Goal: Information Seeking & Learning: Learn about a topic

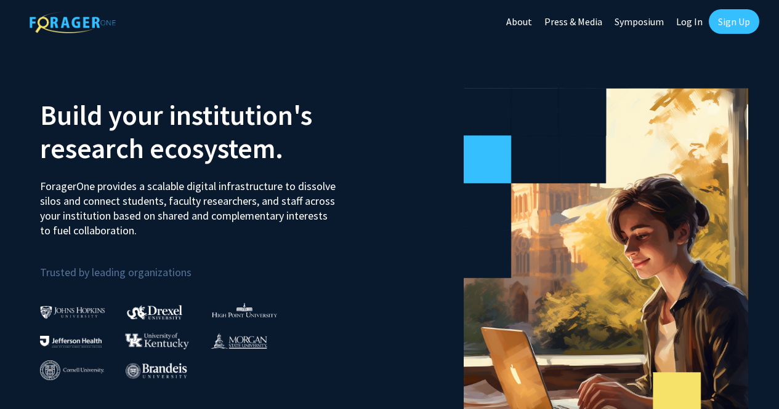
click at [736, 26] on link "Sign Up" at bounding box center [734, 21] width 50 height 25
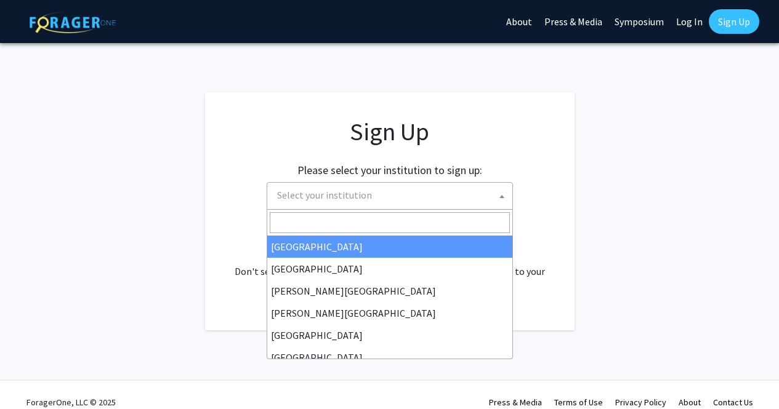
click at [478, 197] on span "Select your institution" at bounding box center [392, 195] width 240 height 25
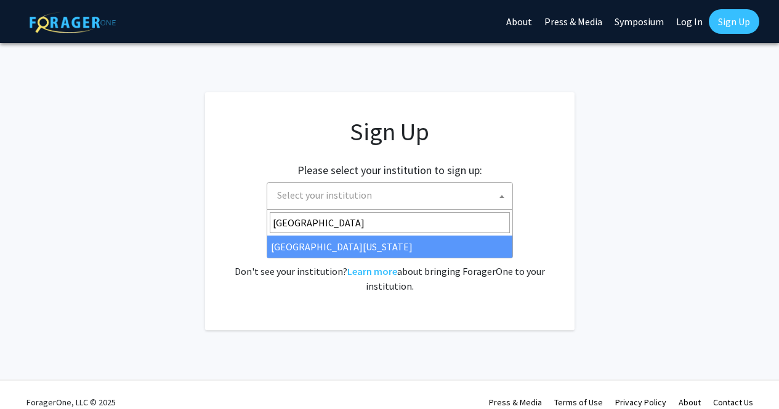
type input "[GEOGRAPHIC_DATA]"
select select "31"
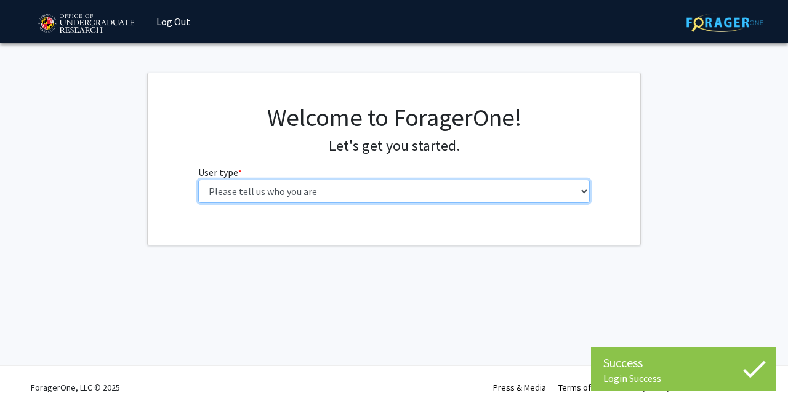
click at [350, 186] on select "Please tell us who you are Undergraduate Student Master's Student Doctoral Cand…" at bounding box center [394, 191] width 392 height 23
select select "1: undergrad"
click at [198, 180] on select "Please tell us who you are Undergraduate Student Master's Student Doctoral Cand…" at bounding box center [394, 191] width 392 height 23
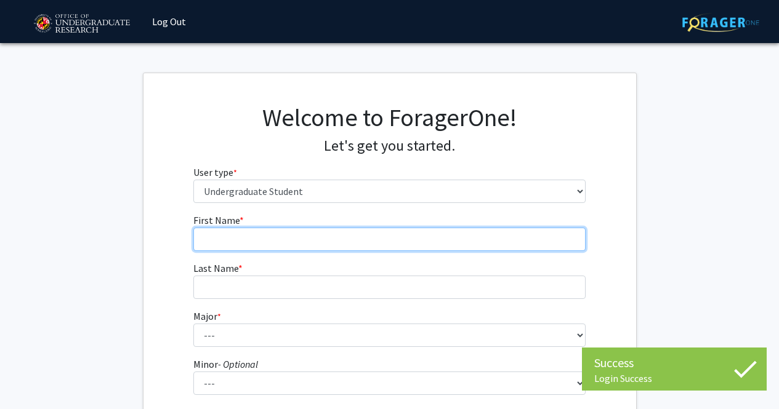
click at [344, 241] on input "First Name * required" at bounding box center [389, 239] width 392 height 23
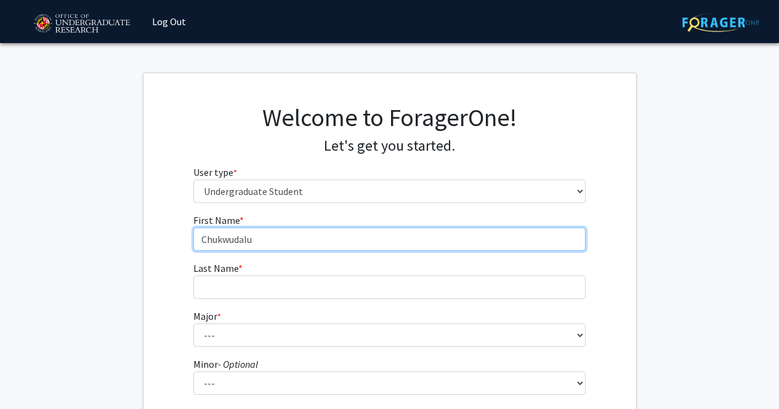
type input "Chukwudalu"
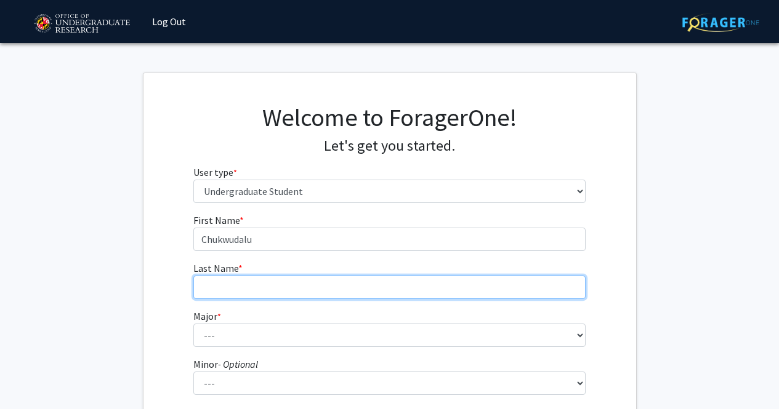
click at [340, 299] on input "Last Name * required" at bounding box center [389, 287] width 392 height 23
type input "Dumebi-Kachikwu"
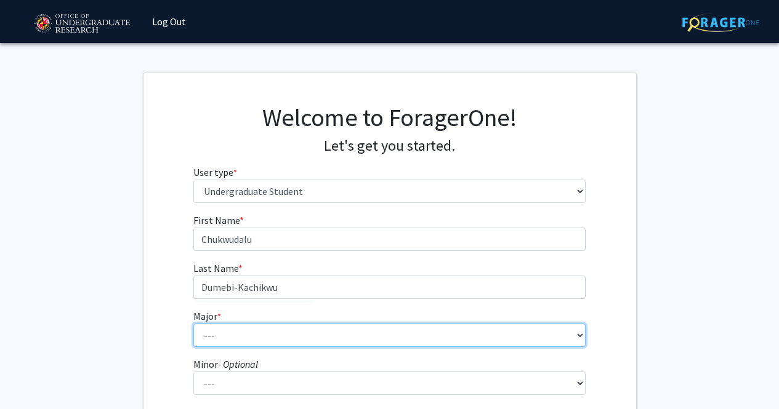
click at [326, 332] on select "--- Accounting Aerospace Engineering African American and Africana Studies Agri…" at bounding box center [389, 335] width 392 height 23
select select "28: 2329"
click at [193, 324] on select "--- Accounting Aerospace Engineering African American and Africana Studies Agri…" at bounding box center [389, 335] width 392 height 23
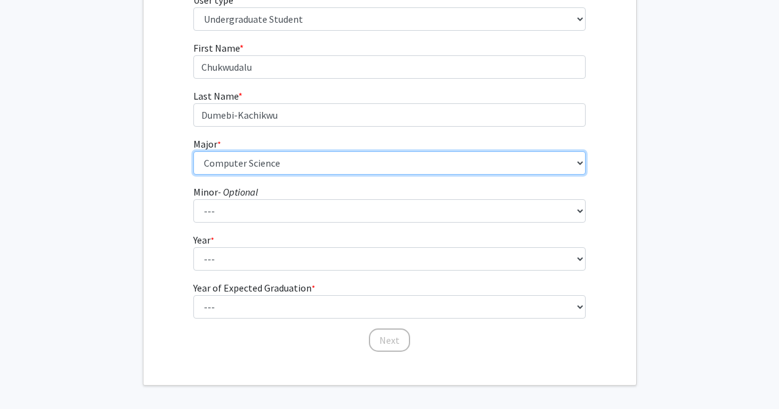
scroll to position [174, 0]
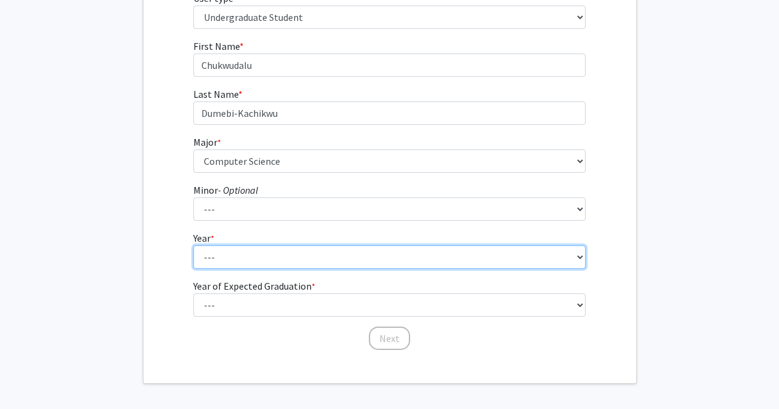
click at [435, 249] on select "--- First-year Sophomore Junior Senior Postbaccalaureate Certificate" at bounding box center [389, 257] width 392 height 23
select select "2: sophomore"
click at [193, 246] on select "--- First-year Sophomore Junior Senior Postbaccalaureate Certificate" at bounding box center [389, 257] width 392 height 23
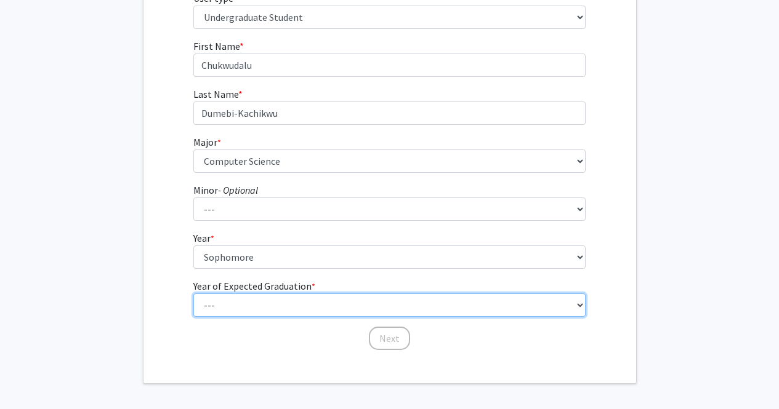
click at [384, 305] on select "--- 2025 2026 2027 2028 2029 2030 2031 2032 2033 2034" at bounding box center [389, 305] width 392 height 23
select select "4: 2028"
click at [193, 294] on select "--- 2025 2026 2027 2028 2029 2030 2031 2032 2033 2034" at bounding box center [389, 305] width 392 height 23
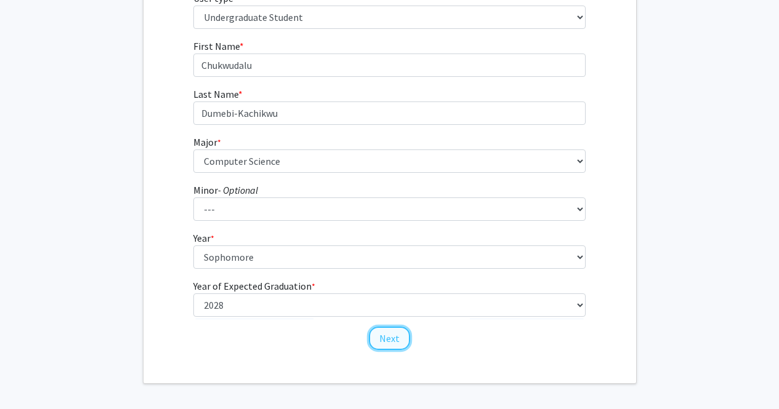
click at [392, 341] on button "Next" at bounding box center [389, 338] width 41 height 23
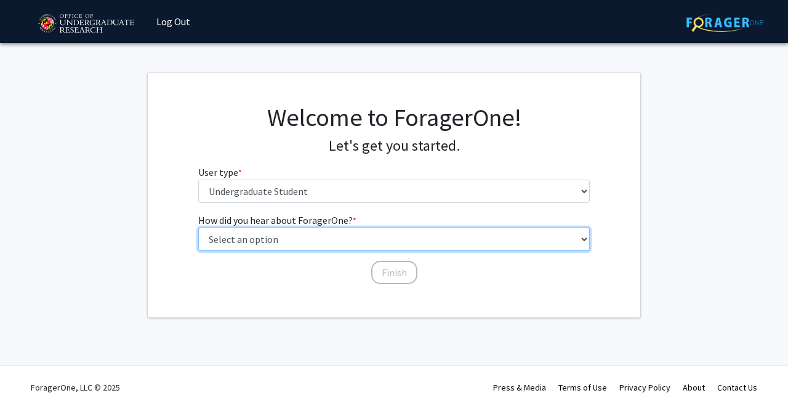
click at [392, 238] on select "Select an option Peer/student recommendation Faculty/staff recommendation Unive…" at bounding box center [394, 239] width 392 height 23
click at [391, 238] on select "Select an option Peer/student recommendation Faculty/staff recommendation Unive…" at bounding box center [394, 239] width 392 height 23
select select "2: faculty_recommendation"
click at [198, 228] on select "Select an option Peer/student recommendation Faculty/staff recommendation Unive…" at bounding box center [394, 239] width 392 height 23
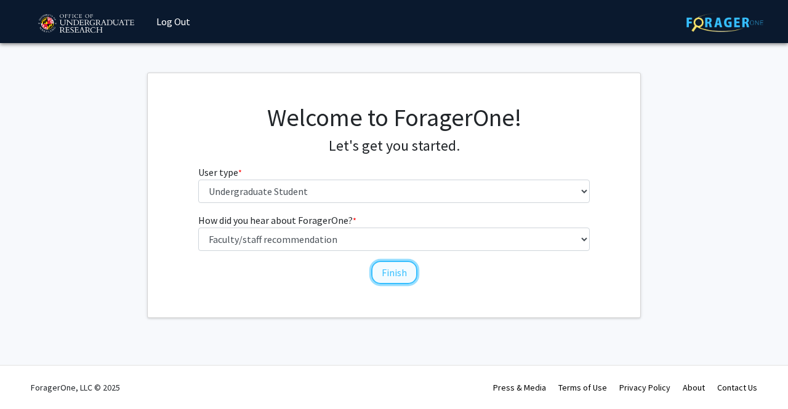
click at [377, 280] on button "Finish" at bounding box center [394, 272] width 46 height 23
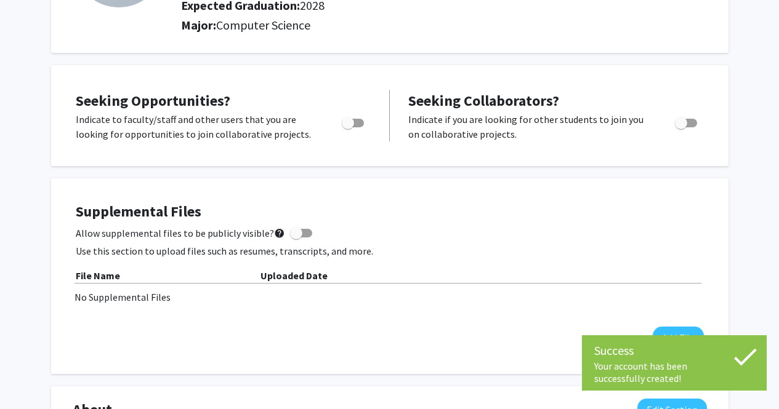
scroll to position [164, 0]
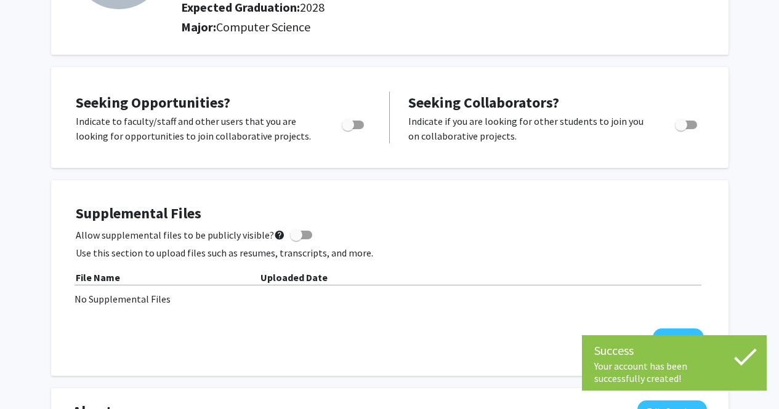
click at [342, 125] on span "Toggle" at bounding box center [348, 125] width 12 height 12
click at [347, 129] on input "Are you actively seeking opportunities?" at bounding box center [347, 129] width 1 height 1
checkbox input "true"
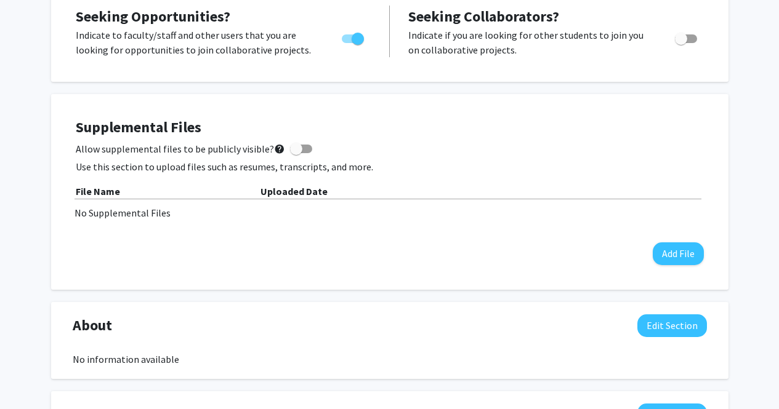
scroll to position [0, 0]
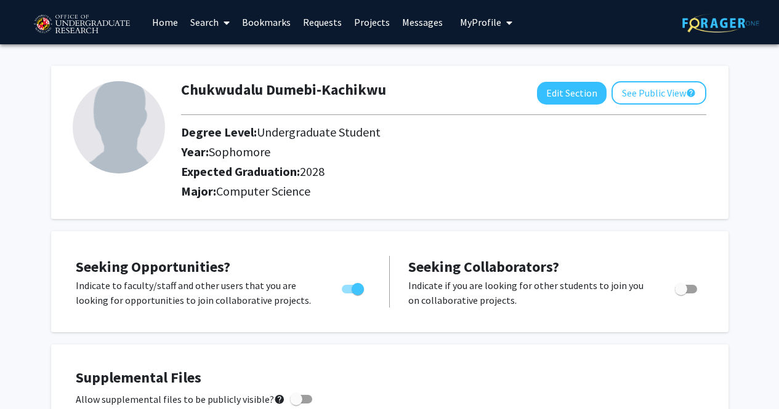
click at [213, 27] on link "Search" at bounding box center [210, 22] width 52 height 43
click at [231, 55] on span "Faculty/Staff" at bounding box center [229, 56] width 91 height 25
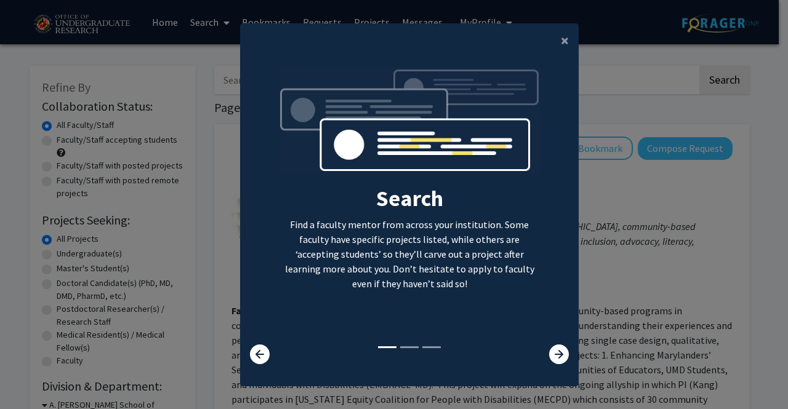
click at [560, 365] on div "Search Find a faculty mentor from across your institution. Some faculty have sp…" at bounding box center [409, 216] width 339 height 317
click at [551, 355] on icon at bounding box center [559, 355] width 20 height 20
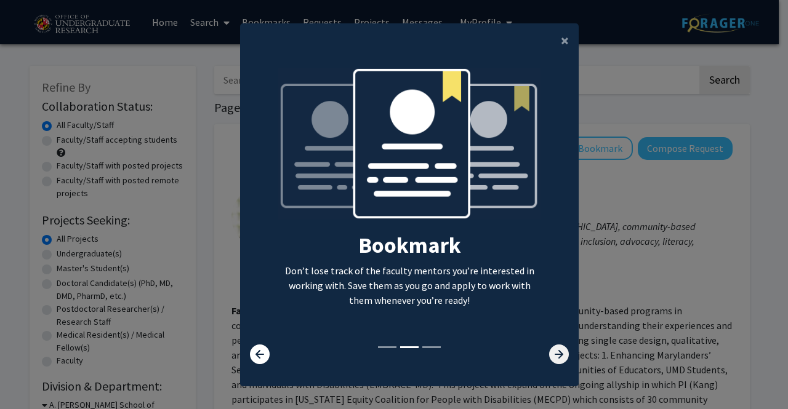
click at [551, 355] on icon at bounding box center [559, 355] width 20 height 20
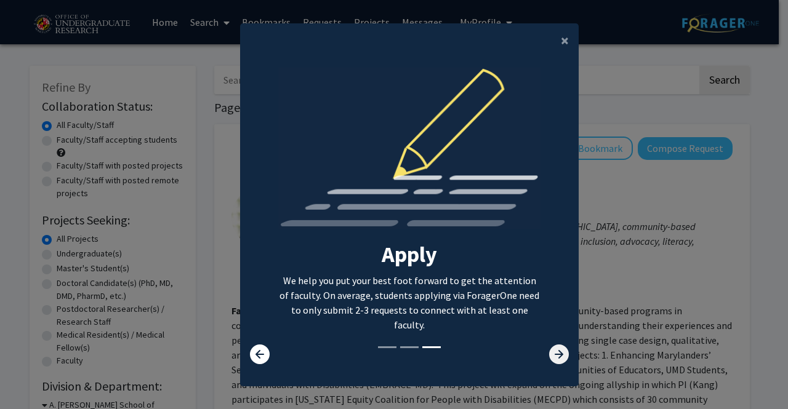
click at [551, 355] on icon at bounding box center [559, 355] width 20 height 20
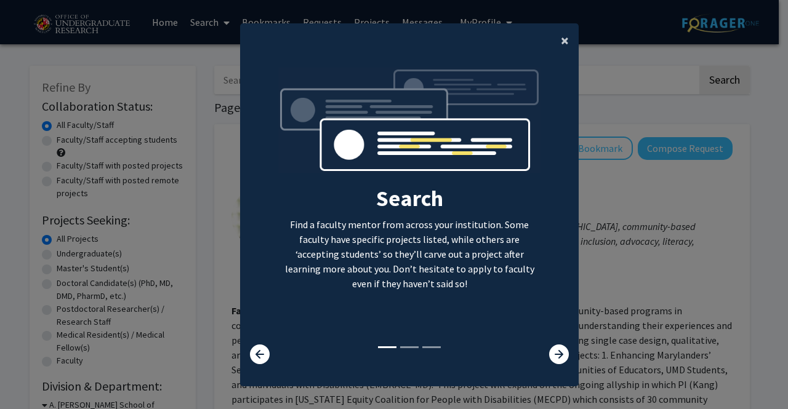
click at [561, 47] on span "×" at bounding box center [565, 40] width 8 height 19
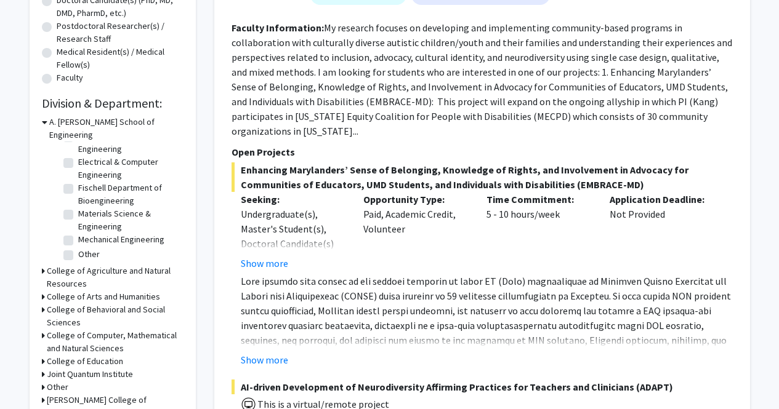
scroll to position [57, 0]
click at [42, 121] on icon at bounding box center [45, 122] width 6 height 13
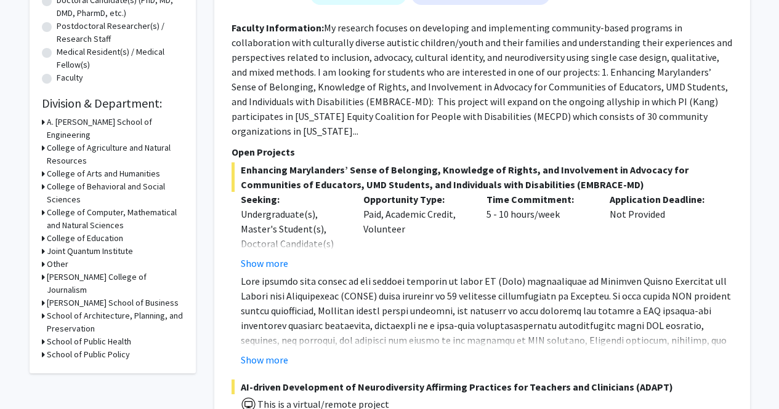
click at [84, 206] on h3 "College of Computer, Mathematical and Natural Sciences" at bounding box center [115, 219] width 137 height 26
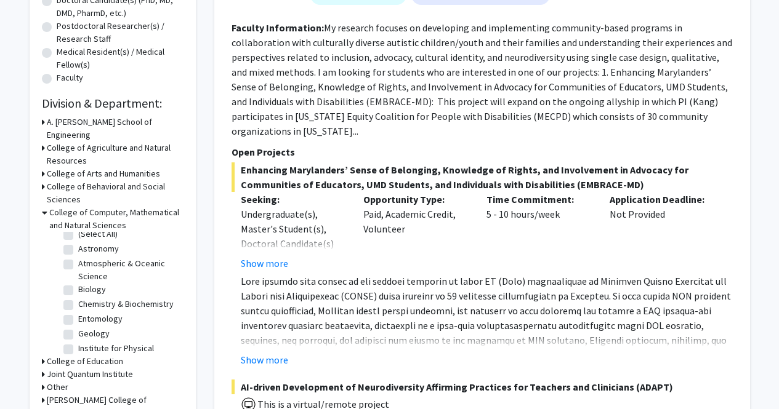
scroll to position [0, 0]
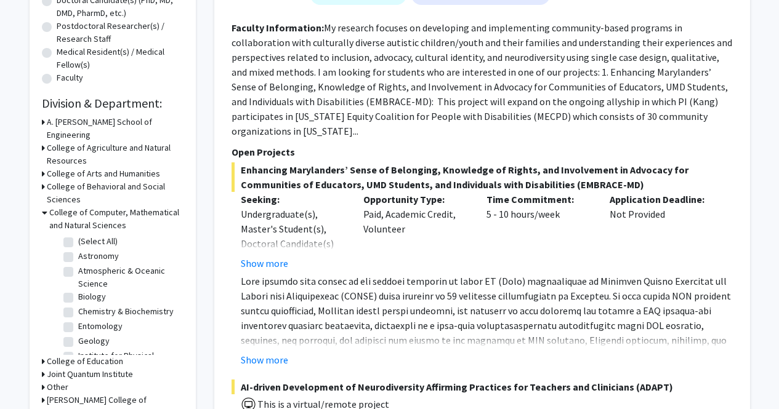
click at [45, 206] on icon at bounding box center [45, 212] width 6 height 13
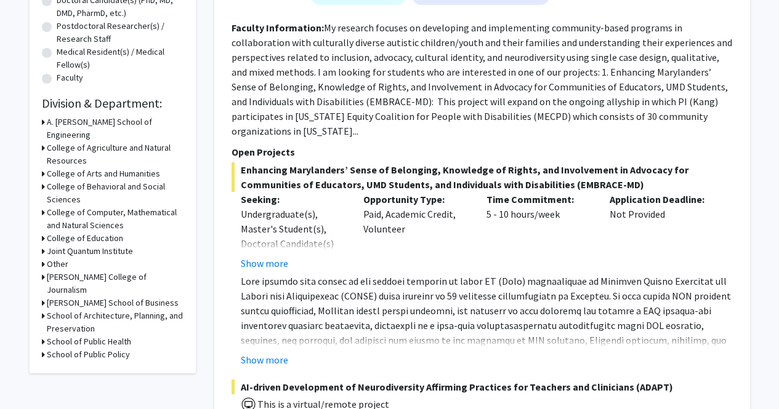
click at [92, 206] on h3 "College of Computer, Mathematical and Natural Sciences" at bounding box center [115, 219] width 137 height 26
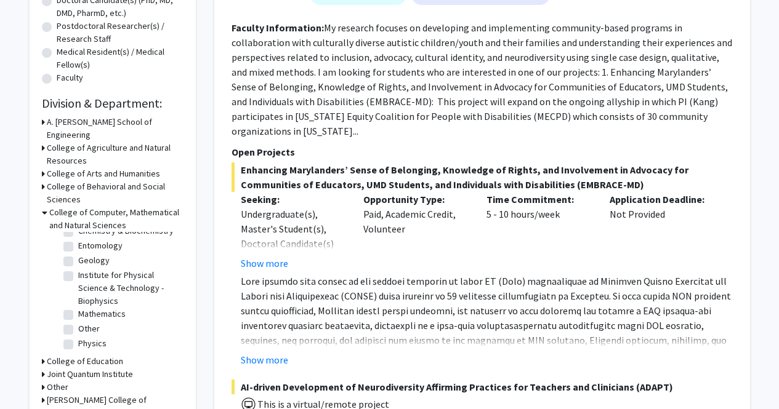
scroll to position [92, 0]
click at [94, 323] on label "Other" at bounding box center [89, 329] width 22 height 13
click at [86, 323] on input "Other" at bounding box center [82, 327] width 8 height 8
checkbox input "true"
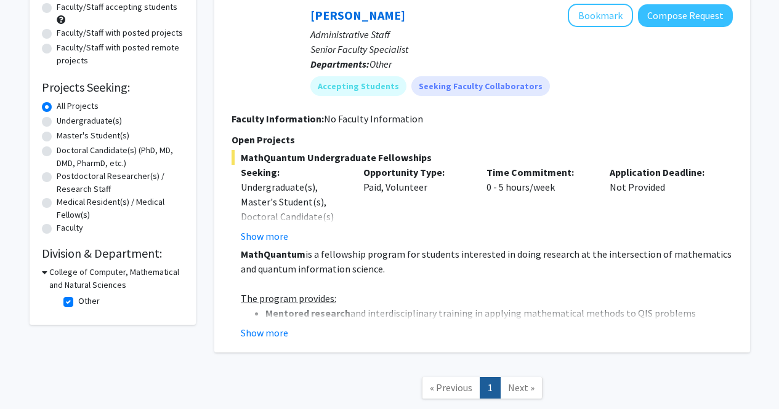
scroll to position [134, 0]
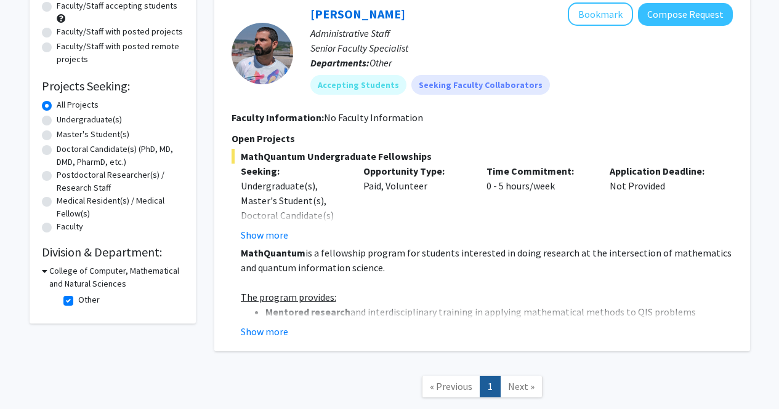
click at [78, 120] on label "Undergraduate(s)" at bounding box center [89, 119] width 65 height 13
click at [65, 120] on input "Undergraduate(s)" at bounding box center [61, 117] width 8 height 8
radio input "true"
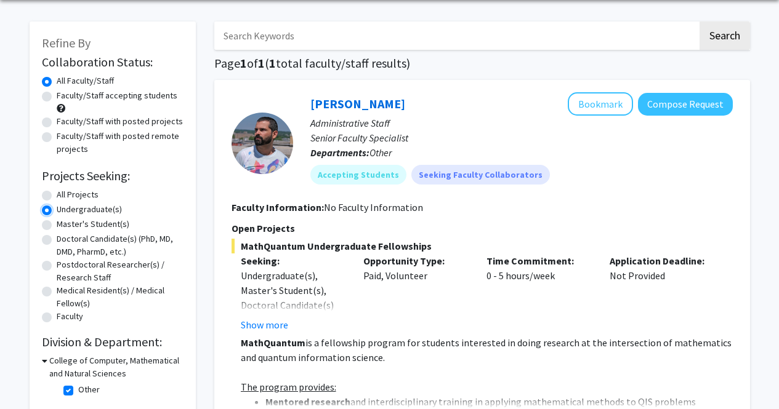
scroll to position [212, 0]
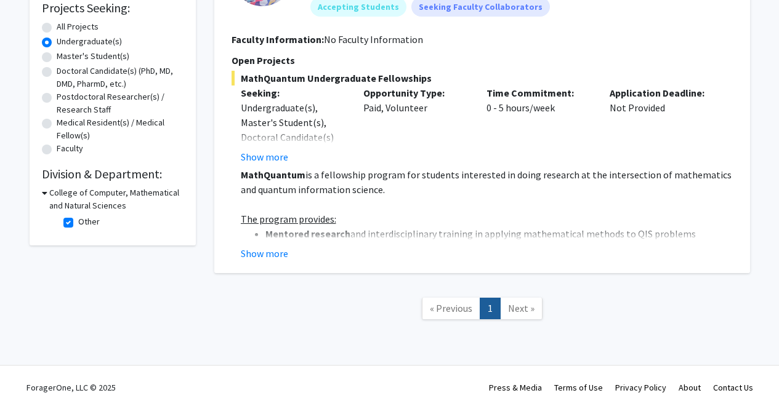
click at [80, 200] on h3 "College of Computer, Mathematical and Natural Sciences" at bounding box center [116, 200] width 134 height 26
click at [80, 200] on h3 "College of Computer, Mathematical and Natural Sciences" at bounding box center [115, 200] width 137 height 26
click at [78, 221] on label "Other" at bounding box center [89, 222] width 22 height 13
click at [78, 221] on input "Other" at bounding box center [82, 220] width 8 height 8
checkbox input "false"
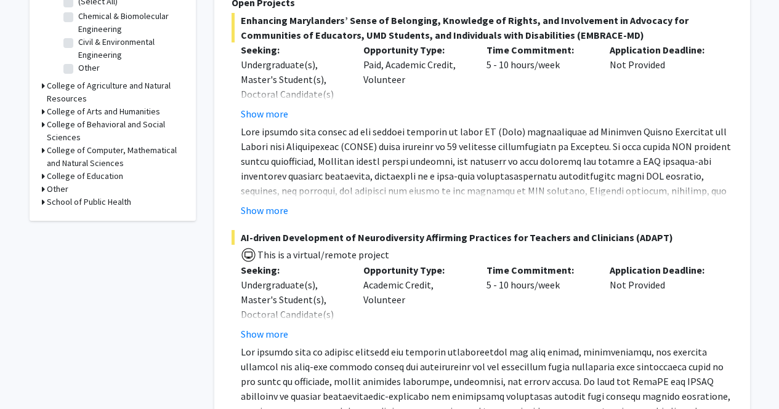
scroll to position [428, 0]
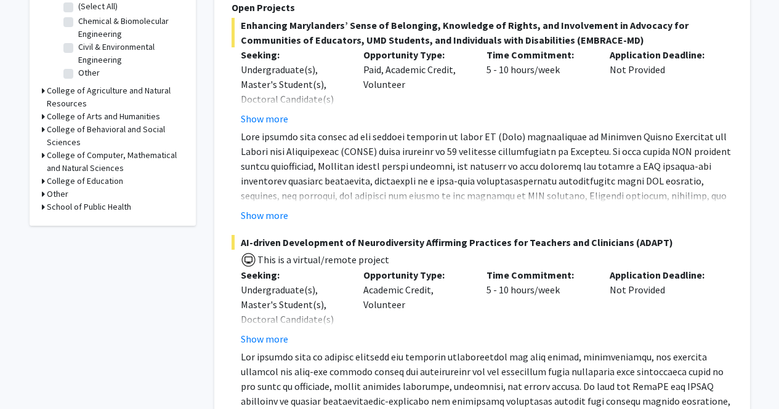
click at [145, 149] on h3 "College of Computer, Mathematical and Natural Sciences" at bounding box center [115, 162] width 137 height 26
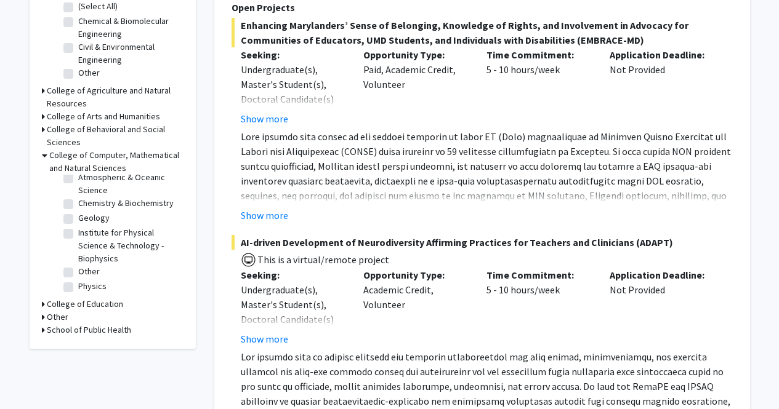
scroll to position [33, 0]
click at [48, 311] on h3 "Other" at bounding box center [58, 317] width 22 height 13
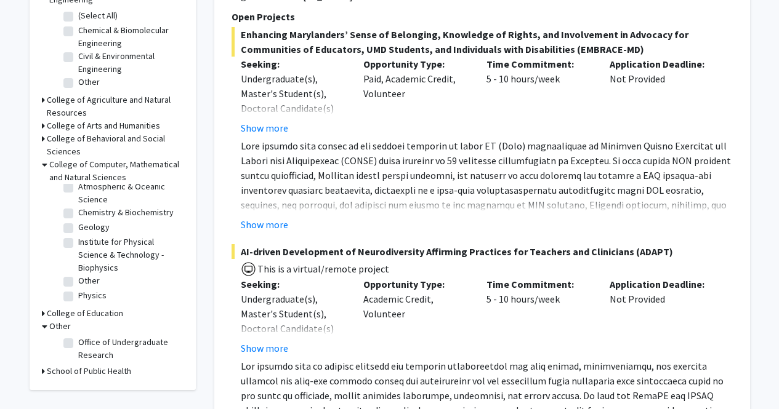
click at [78, 336] on label "Office of Undergraduate Research" at bounding box center [129, 349] width 102 height 26
click at [78, 336] on input "Office of Undergraduate Research" at bounding box center [82, 340] width 8 height 8
checkbox input "true"
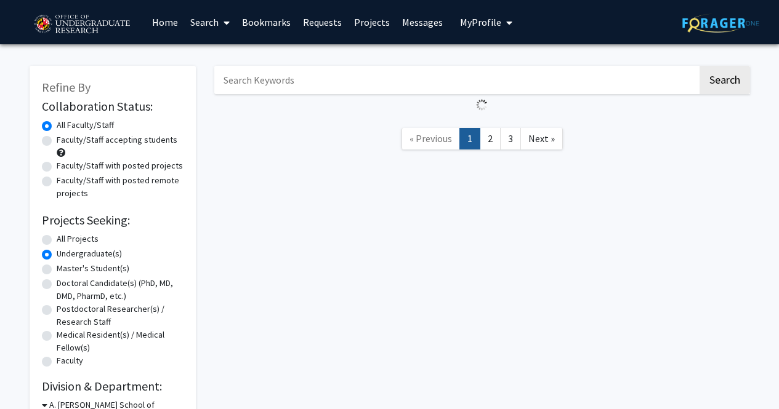
click at [350, 89] on input "Search Keywords" at bounding box center [455, 80] width 483 height 28
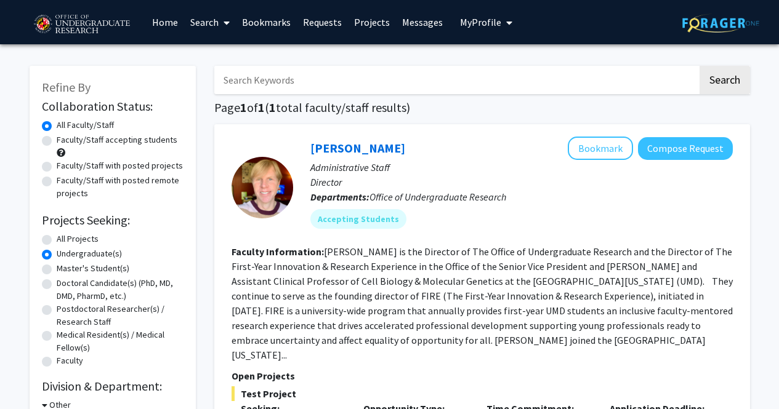
click at [421, 73] on input "Search Keywords" at bounding box center [455, 80] width 483 height 28
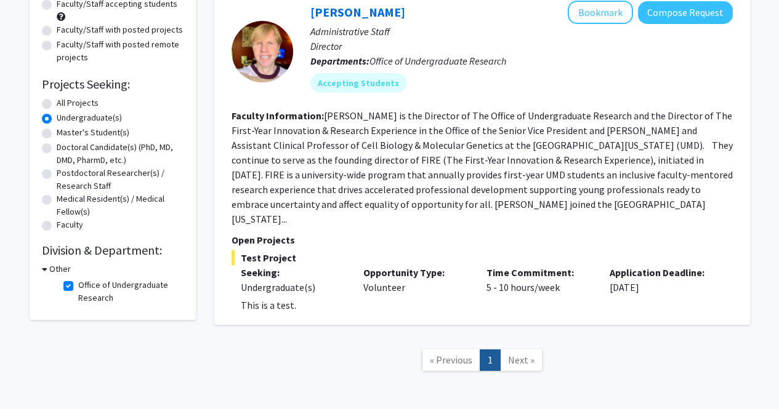
scroll to position [137, 0]
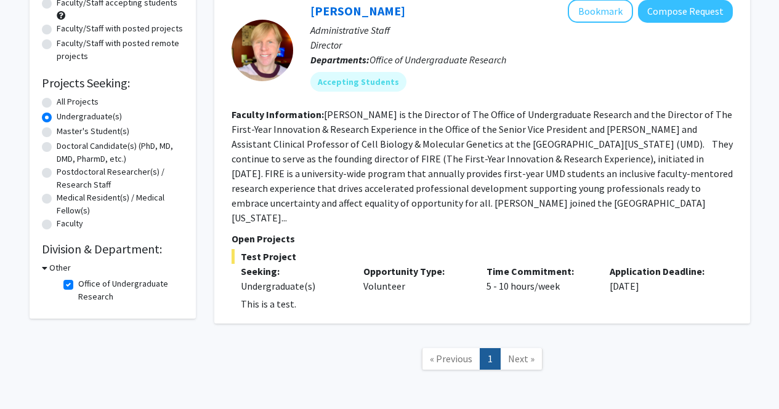
type input "computer science"
click at [78, 284] on label "Office of Undergraduate Research" at bounding box center [129, 291] width 102 height 26
click at [78, 284] on input "Office of Undergraduate Research" at bounding box center [82, 282] width 8 height 8
checkbox input "false"
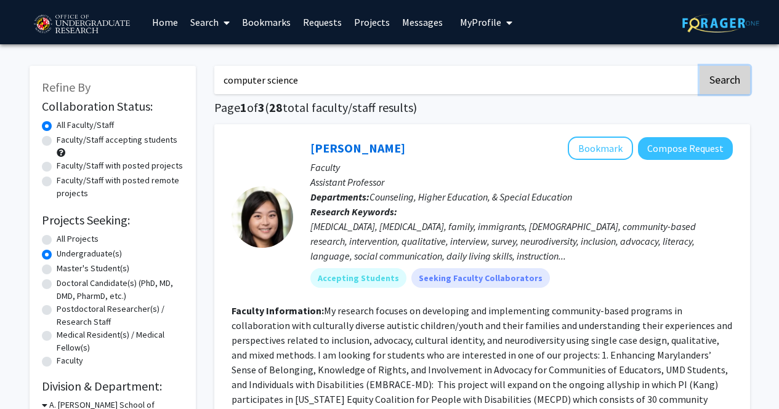
click at [717, 83] on button "Search" at bounding box center [725, 80] width 50 height 28
radio input "true"
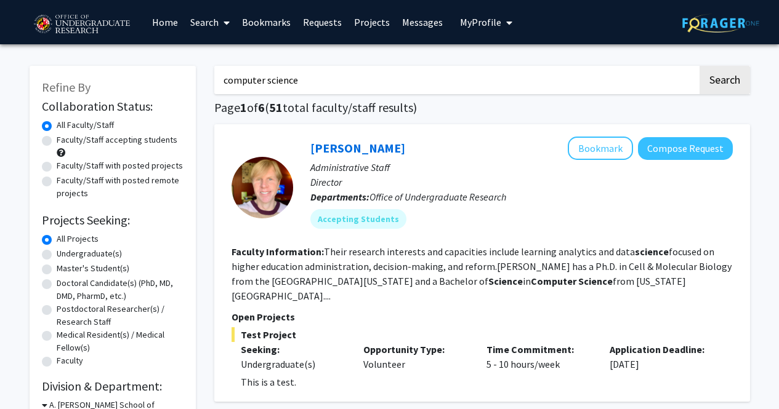
drag, startPoint x: 333, startPoint y: 76, endPoint x: 148, endPoint y: 82, distance: 184.8
type input "AI"
click at [730, 82] on button "Search" at bounding box center [725, 80] width 50 height 28
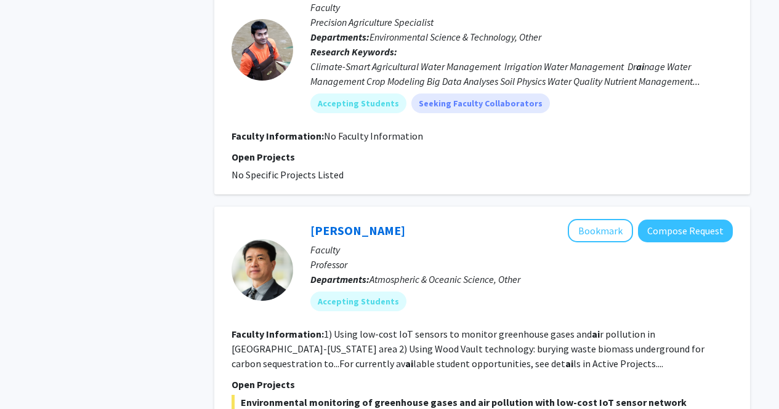
scroll to position [1795, 0]
